Goal: Complete application form

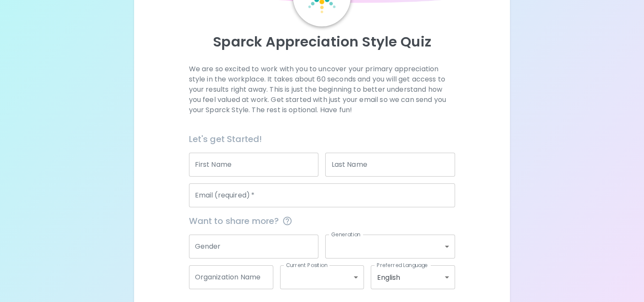
scroll to position [19, 0]
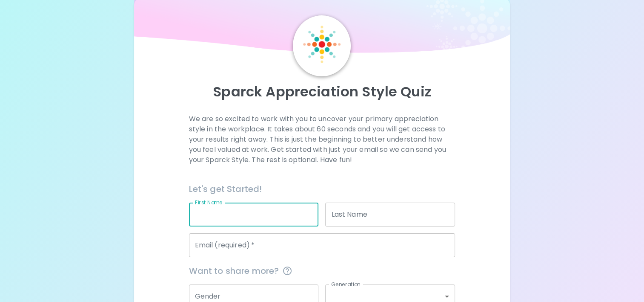
click at [259, 213] on input "First Name" at bounding box center [254, 214] width 130 height 24
type input "ย"
type input "pasathon"
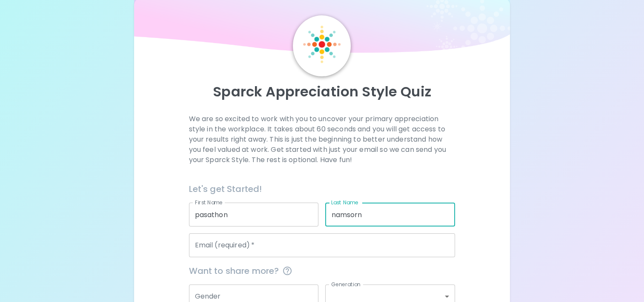
type input "namsorn"
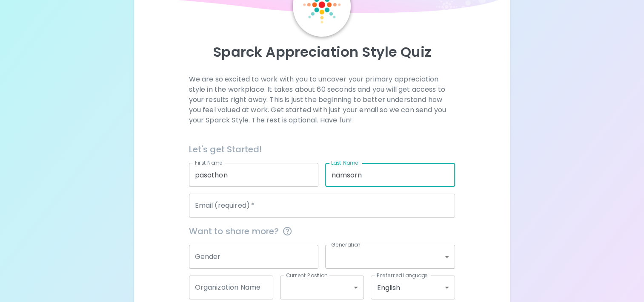
scroll to position [104, 0]
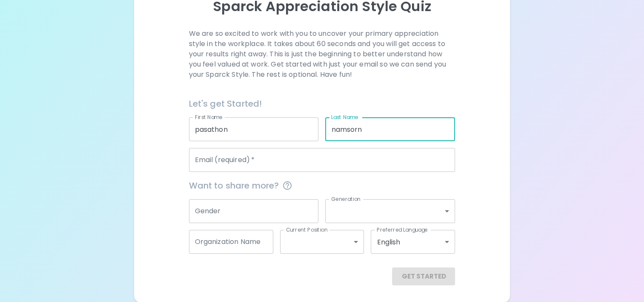
click at [277, 159] on input "Email (required)   *" at bounding box center [322, 160] width 267 height 24
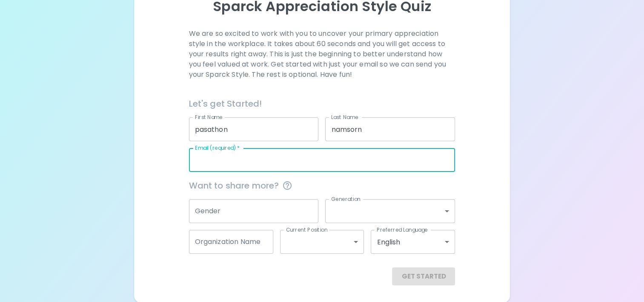
type input "[EMAIL_ADDRESS][DOMAIN_NAME]"
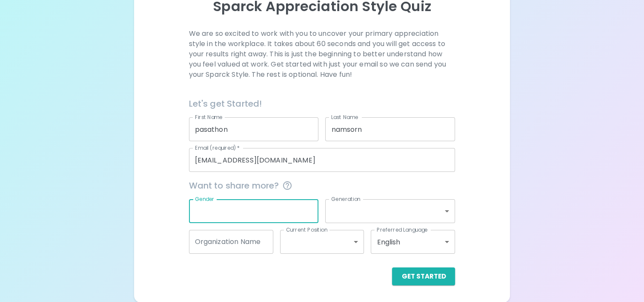
click at [234, 205] on input "Gender" at bounding box center [254, 211] width 130 height 24
type input "ท"
type input "[DEMOGRAPHIC_DATA]"
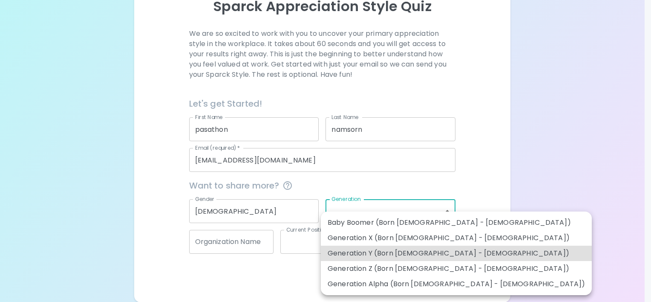
type input "generation_y"
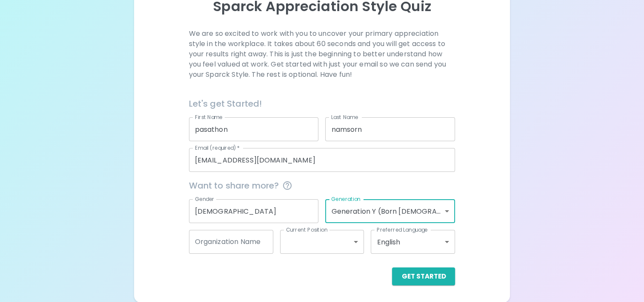
click at [219, 249] on input "Organization Name" at bounding box center [231, 242] width 84 height 24
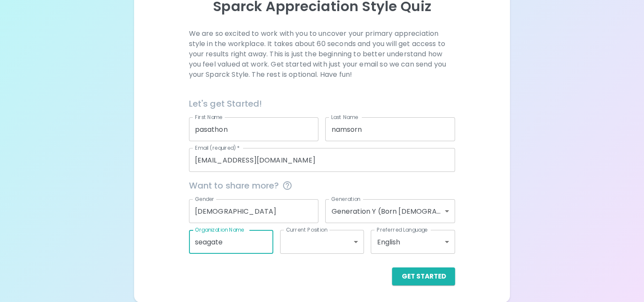
type input "seagate"
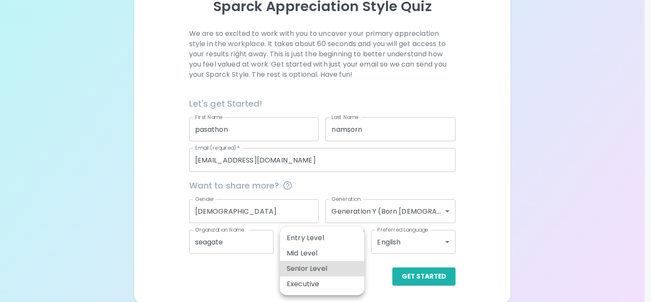
type input "senior_level"
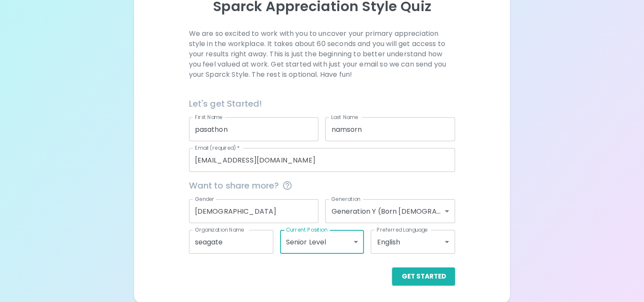
click at [421, 237] on body "Sparck Appreciation Style Quiz We are so excited to work with you to uncover yo…" at bounding box center [322, 99] width 644 height 406
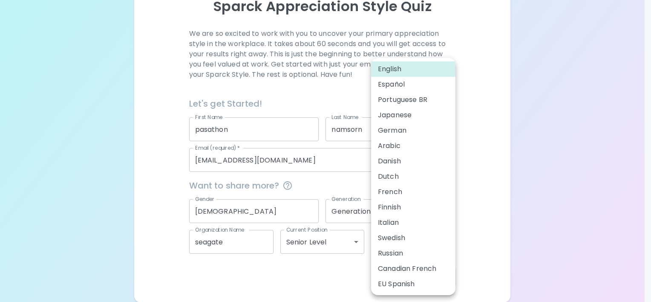
click at [546, 189] on div at bounding box center [325, 151] width 651 height 302
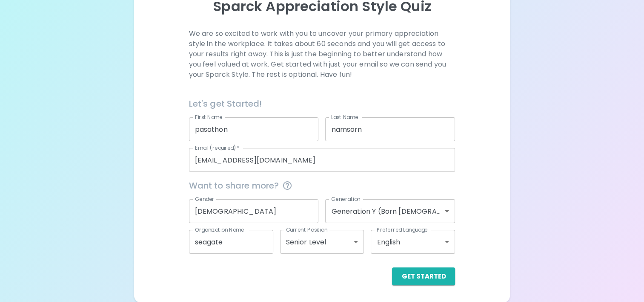
click at [443, 286] on div "Sparck Appreciation Style Quiz We are so excited to work with you to uncover yo…" at bounding box center [322, 107] width 376 height 389
click at [444, 279] on button "Get Started" at bounding box center [423, 276] width 63 height 18
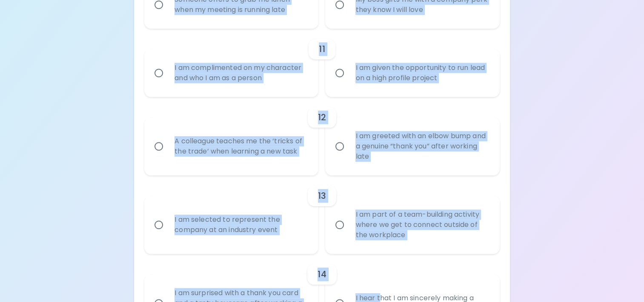
scroll to position [1068, 0]
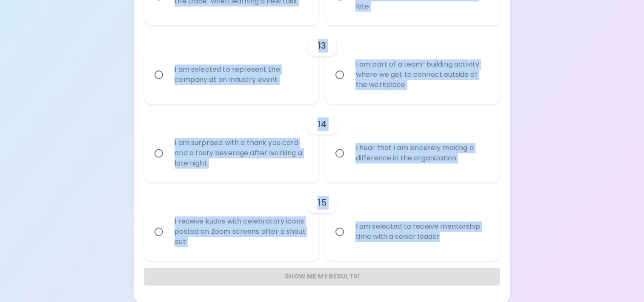
drag, startPoint x: 223, startPoint y: 184, endPoint x: 379, endPoint y: 323, distance: 209.6
copy div "Lo ip dolo sitametcon ad el se doei temp... 7 I utlabor e dolo magnaa enim adm …"
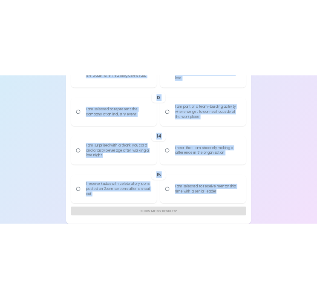
scroll to position [1063, 0]
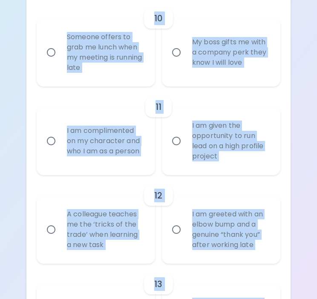
click at [109, 100] on div "11" at bounding box center [159, 107] width 244 height 20
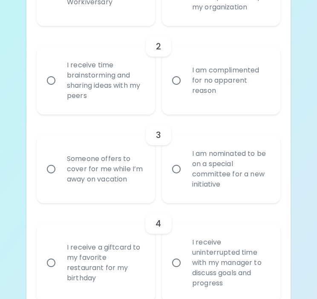
scroll to position [211, 0]
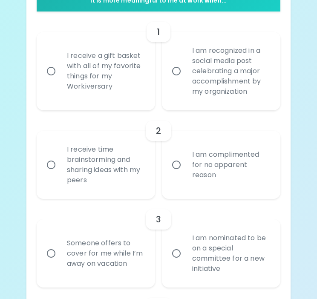
click at [173, 72] on input "I am recognized in a social media post celebrating a major accomplishment by my…" at bounding box center [176, 71] width 18 height 18
radio input "true"
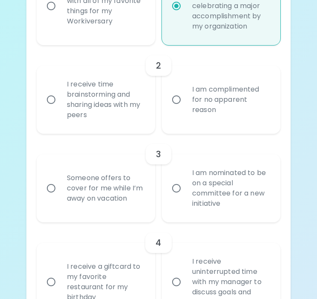
scroll to position [279, 0]
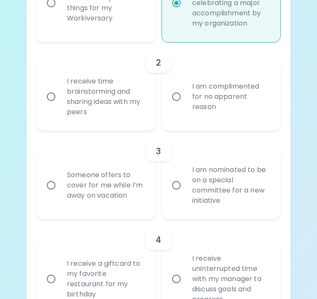
click at [63, 100] on div "I receive time brainstorming and sharing ideas with my peers" at bounding box center [105, 96] width 90 height 61
click at [60, 100] on input "I receive time brainstorming and sharing ideas with my peers" at bounding box center [51, 97] width 18 height 18
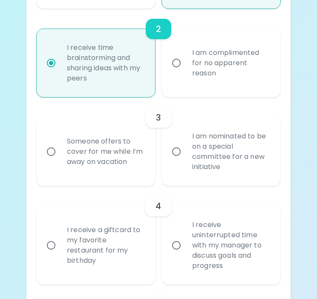
scroll to position [348, 0]
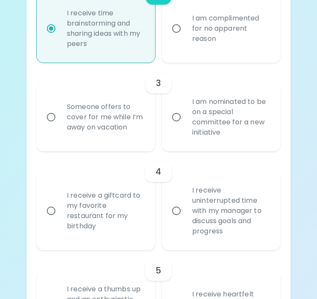
radio input "true"
click at [195, 115] on div "I am nominated to be on a special committee for a new initiative" at bounding box center [230, 116] width 90 height 61
click at [185, 115] on input "I am nominated to be on a special committee for a new initiative" at bounding box center [176, 117] width 18 height 18
radio input "false"
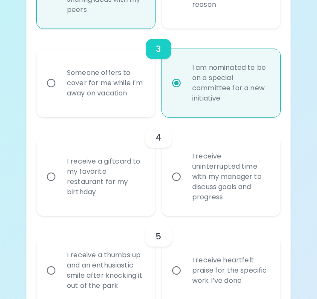
scroll to position [416, 0]
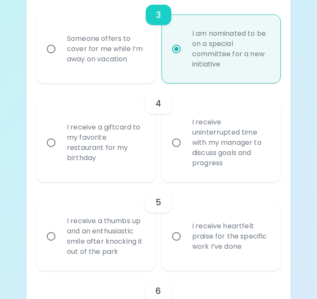
radio input "true"
click at [183, 142] on input "I receive uninterrupted time with my manager to discuss goals and progress" at bounding box center [176, 143] width 18 height 18
radio input "false"
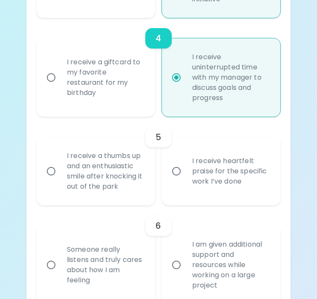
scroll to position [484, 0]
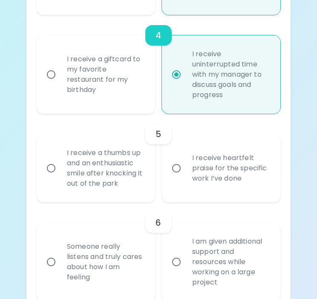
radio input "true"
click at [201, 167] on div "I receive heartfelt praise for the specific work I’ve done" at bounding box center [230, 168] width 90 height 51
click at [185, 167] on input "I receive heartfelt praise for the specific work I’ve done" at bounding box center [176, 168] width 18 height 18
radio input "false"
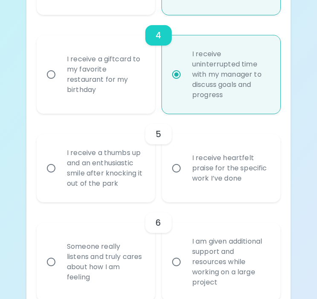
radio input "false"
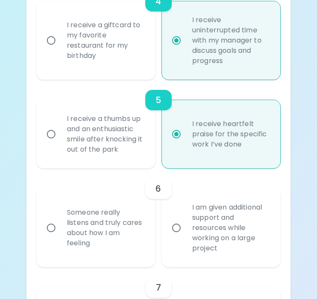
scroll to position [552, 0]
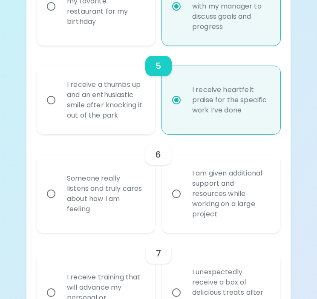
radio input "true"
click at [220, 193] on div "I am given additional support and resources while working on a large project" at bounding box center [230, 194] width 90 height 72
click at [185, 193] on input "I am given additional support and resources while working on a large project" at bounding box center [176, 194] width 18 height 18
radio input "false"
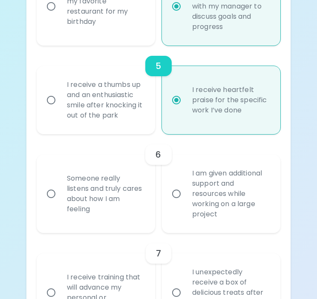
radio input "false"
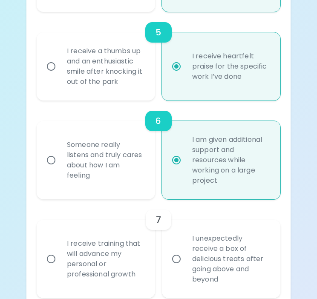
scroll to position [620, 0]
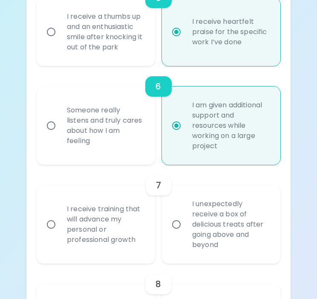
radio input "true"
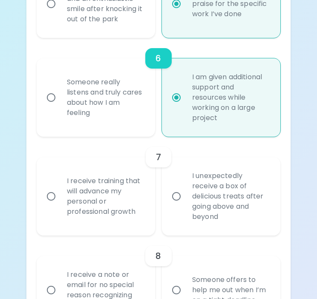
scroll to position [663, 0]
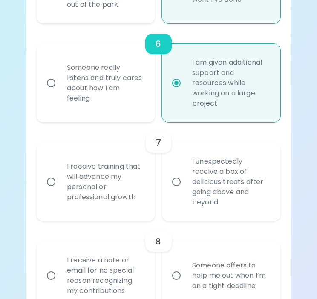
click at [74, 181] on div "I receive training that will advance my personal or professional growth" at bounding box center [105, 181] width 90 height 61
click at [60, 181] on input "I receive training that will advance my personal or professional growth" at bounding box center [51, 182] width 18 height 18
radio input "false"
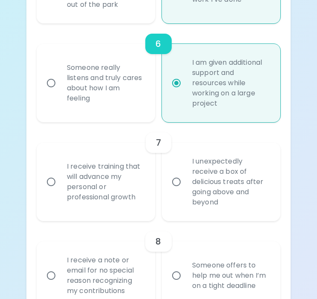
radio input "false"
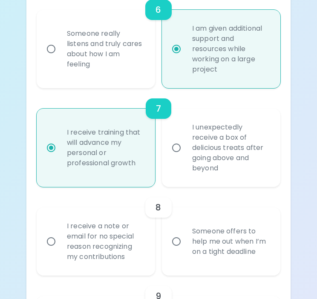
scroll to position [731, 0]
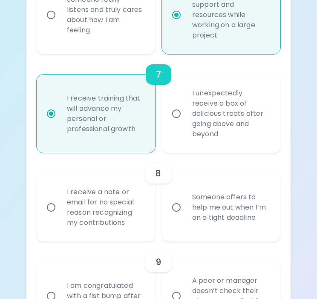
radio input "true"
click at [195, 207] on div "Someone offers to help me out when I’m on a tight deadline" at bounding box center [230, 207] width 90 height 51
click at [185, 207] on input "Someone offers to help me out when I’m on a tight deadline" at bounding box center [176, 207] width 18 height 18
radio input "false"
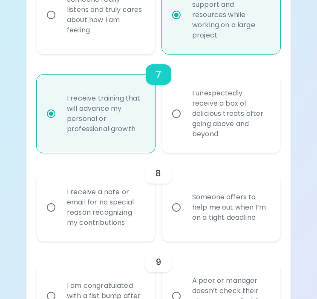
radio input "false"
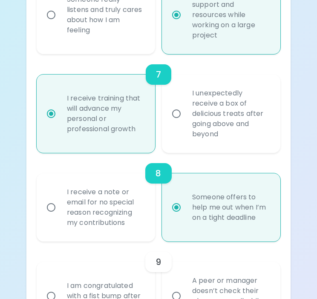
scroll to position [799, 0]
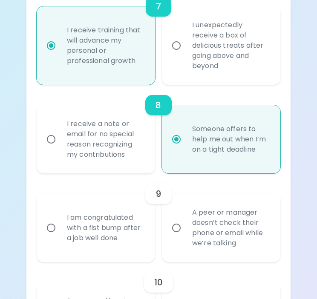
radio input "true"
click at [244, 232] on div "A peer or manager doesn’t check their phone or email while we’re talking" at bounding box center [230, 227] width 90 height 61
click at [185, 232] on input "A peer or manager doesn’t check their phone or email while we’re talking" at bounding box center [176, 228] width 18 height 18
radio input "false"
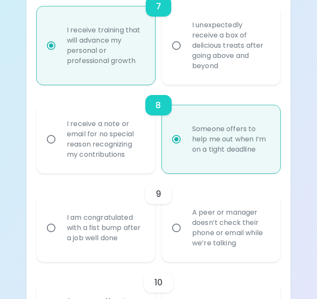
radio input "false"
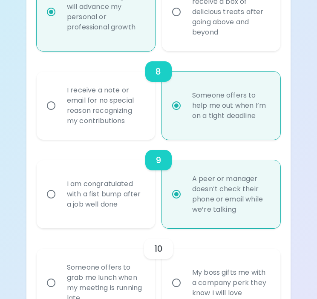
scroll to position [867, 0]
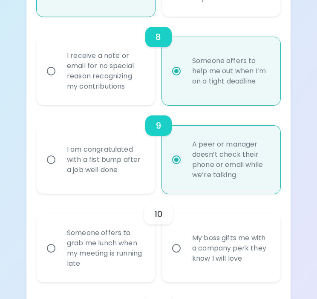
radio input "true"
click at [101, 241] on div "Someone offers to grab me lunch when my meeting is running late" at bounding box center [105, 248] width 90 height 61
click at [60, 241] on input "Someone offers to grab me lunch when my meeting is running late" at bounding box center [51, 248] width 18 height 18
radio input "false"
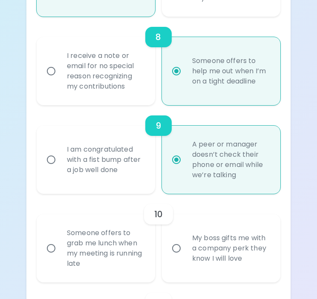
radio input "false"
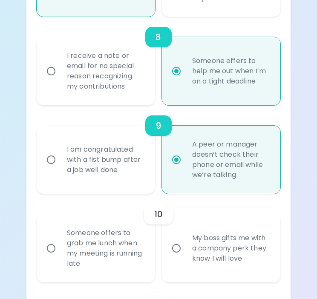
radio input "false"
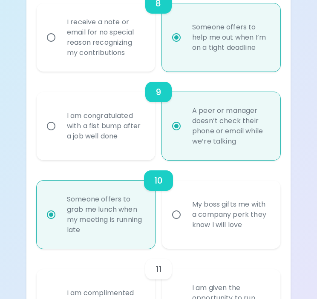
scroll to position [935, 0]
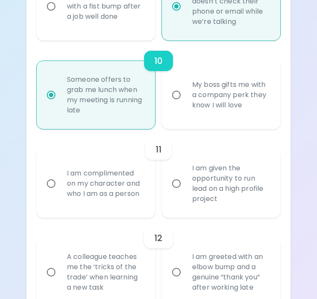
radio input "true"
click at [103, 187] on div "I am complimented on my character and who I am as a person" at bounding box center [105, 183] width 90 height 51
click at [60, 187] on input "I am complimented on my character and who I am as a person" at bounding box center [51, 184] width 18 height 18
radio input "false"
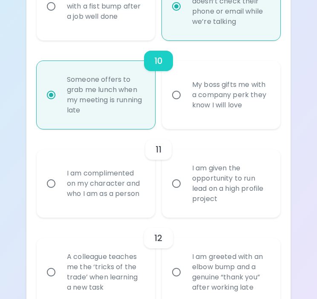
radio input "false"
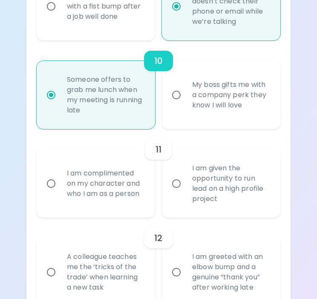
radio input "false"
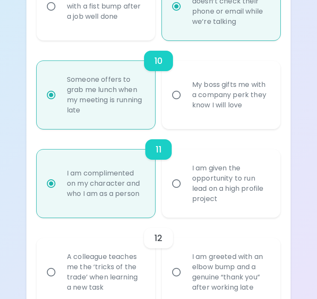
scroll to position [1089, 0]
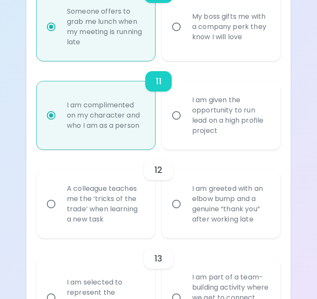
radio input "true"
click at [89, 188] on div "A colleague teaches me the ‘tricks of the trade’ when learning a new task" at bounding box center [105, 203] width 90 height 61
click at [60, 195] on input "A colleague teaches me the ‘tricks of the trade’ when learning a new task" at bounding box center [51, 204] width 18 height 18
radio input "false"
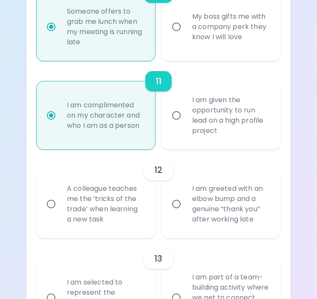
radio input "false"
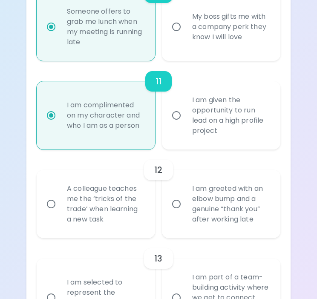
radio input "false"
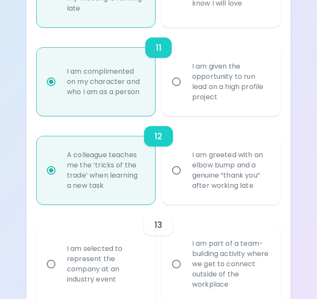
scroll to position [1157, 0]
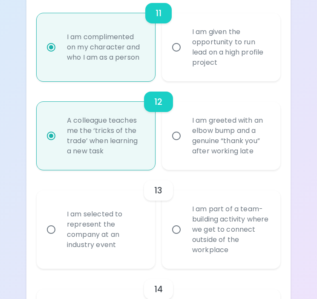
radio input "true"
click at [201, 215] on div "I am part of a team-building activity where we get to connect outside of the wo…" at bounding box center [230, 230] width 90 height 72
click at [185, 221] on input "I am part of a team-building activity where we get to connect outside of the wo…" at bounding box center [176, 230] width 18 height 18
radio input "false"
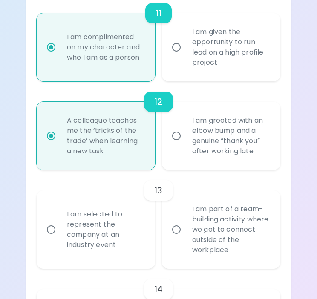
radio input "false"
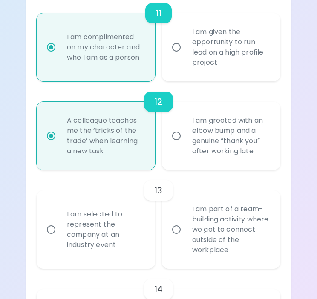
radio input "false"
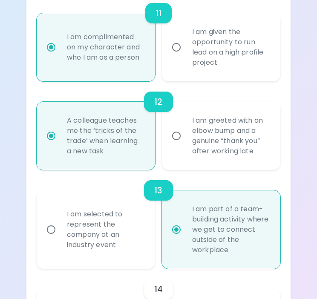
scroll to position [1225, 0]
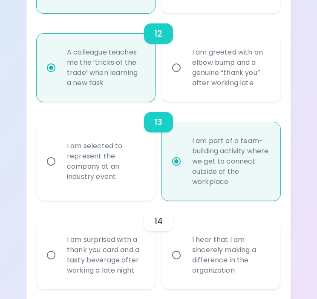
radio input "true"
click at [121, 172] on div "I am selected to represent the company at an industry event" at bounding box center [105, 161] width 90 height 61
click at [60, 170] on input "I am selected to represent the company at an industry event" at bounding box center [51, 161] width 18 height 18
radio input "false"
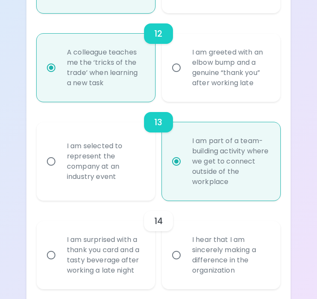
radio input "false"
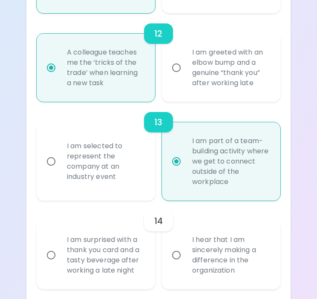
radio input "false"
radio input "true"
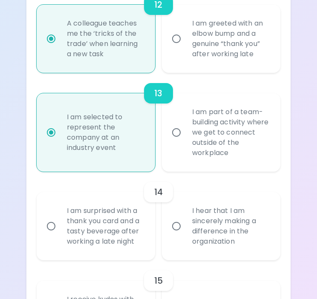
scroll to position [1267, 0]
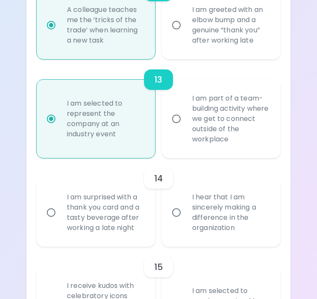
radio input "true"
click at [208, 214] on div "I hear that I am sincerely making a difference in the organization" at bounding box center [230, 212] width 90 height 61
click at [185, 214] on input "I hear that I am sincerely making a difference in the organization" at bounding box center [176, 213] width 18 height 18
radio input "false"
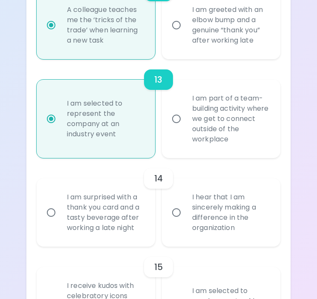
radio input "false"
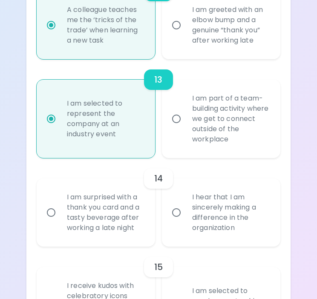
radio input "false"
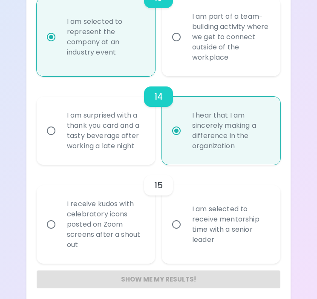
scroll to position [1356, 0]
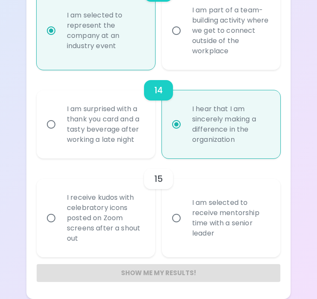
radio input "true"
click at [222, 209] on div "I am selected to receive mentorship time with a senior leader" at bounding box center [230, 217] width 90 height 61
click at [185, 209] on input "I am selected to receive mentorship time with a senior leader" at bounding box center [176, 218] width 18 height 18
radio input "false"
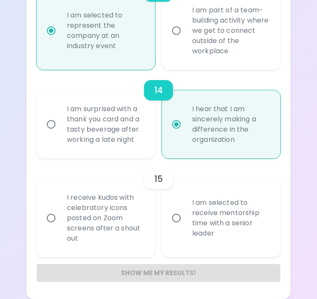
radio input "false"
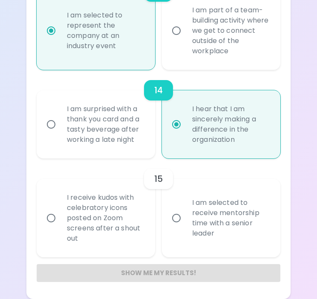
radio input "false"
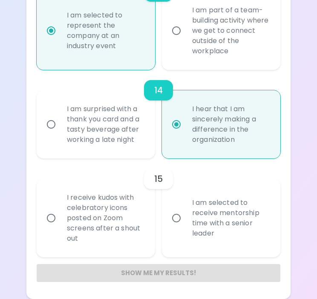
radio input "false"
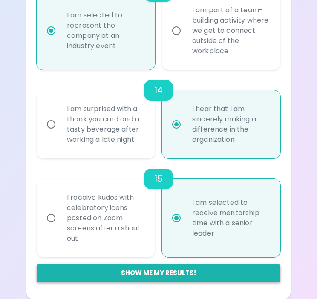
radio input "true"
click at [138, 268] on button "Show me my results!" at bounding box center [159, 273] width 244 height 18
radio input "false"
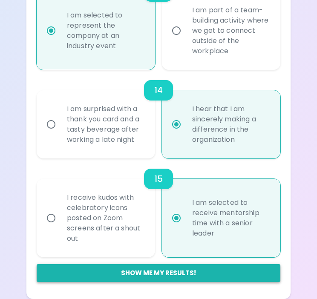
radio input "false"
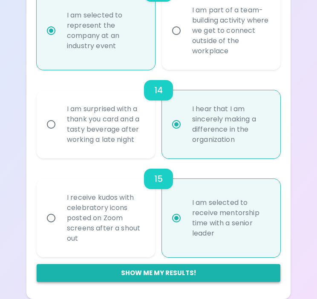
radio input "false"
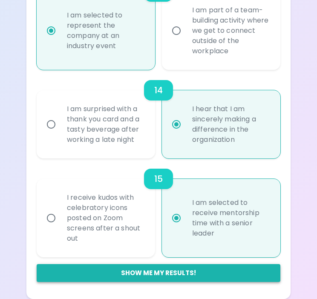
radio input "false"
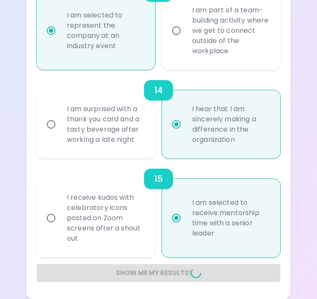
radio input "false"
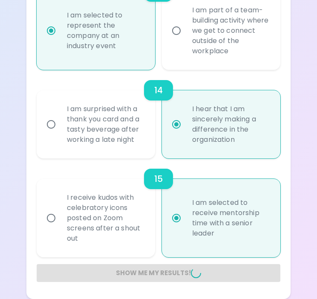
radio input "false"
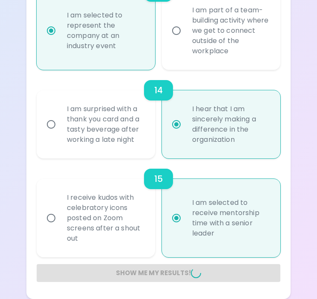
radio input "false"
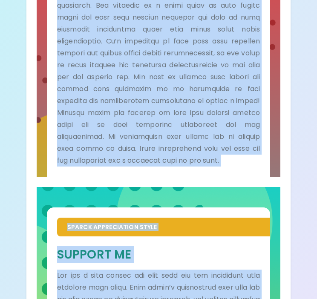
scroll to position [604, 0]
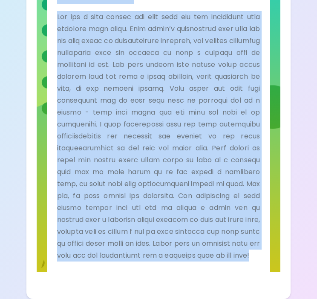
drag, startPoint x: 57, startPoint y: 48, endPoint x: 236, endPoint y: 259, distance: 276.8
copy div "Loremi Dolorsitamet Conse Adipi El Sed doe t incidid-utla etdolo mag aliqua eni…"
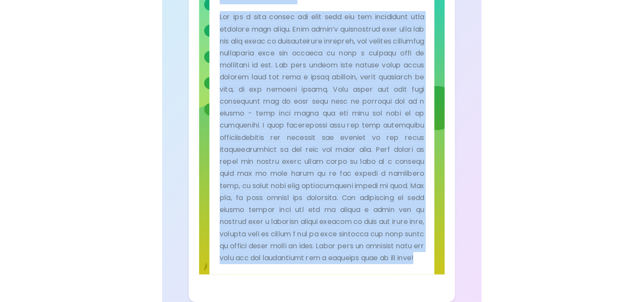
scroll to position [564, 0]
